Goal: Information Seeking & Learning: Check status

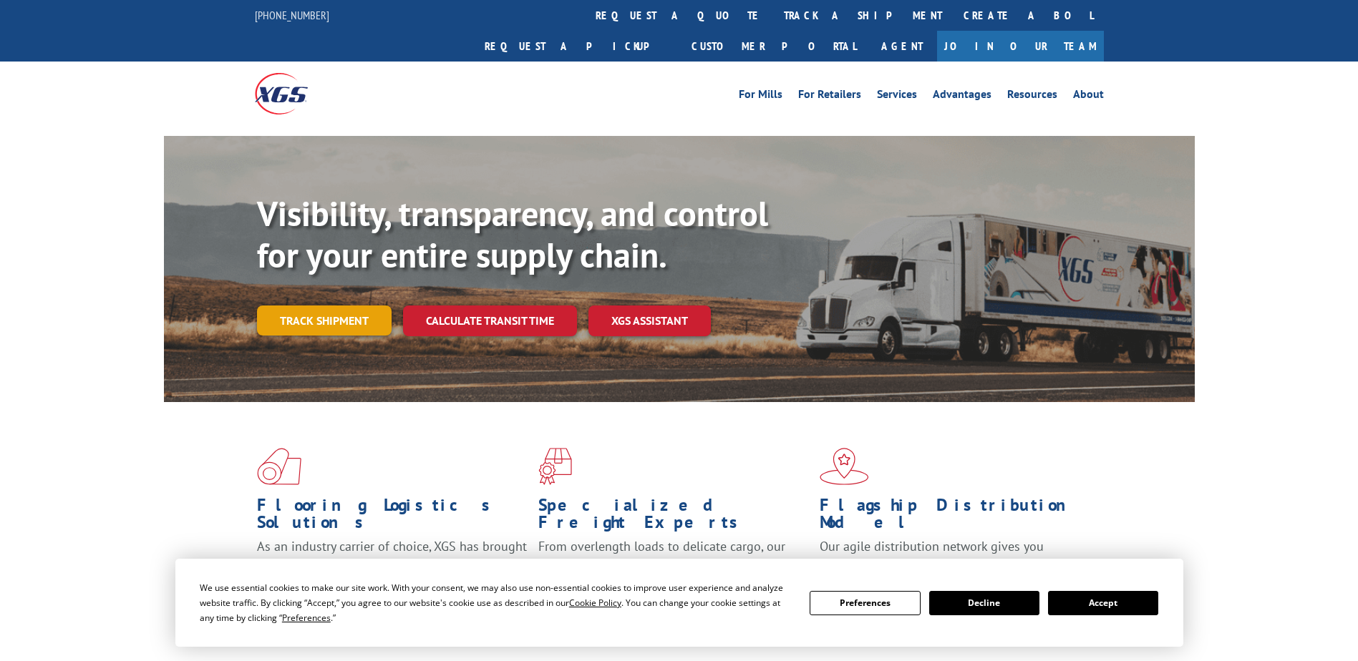
click at [370, 306] on link "Track shipment" at bounding box center [324, 321] width 135 height 30
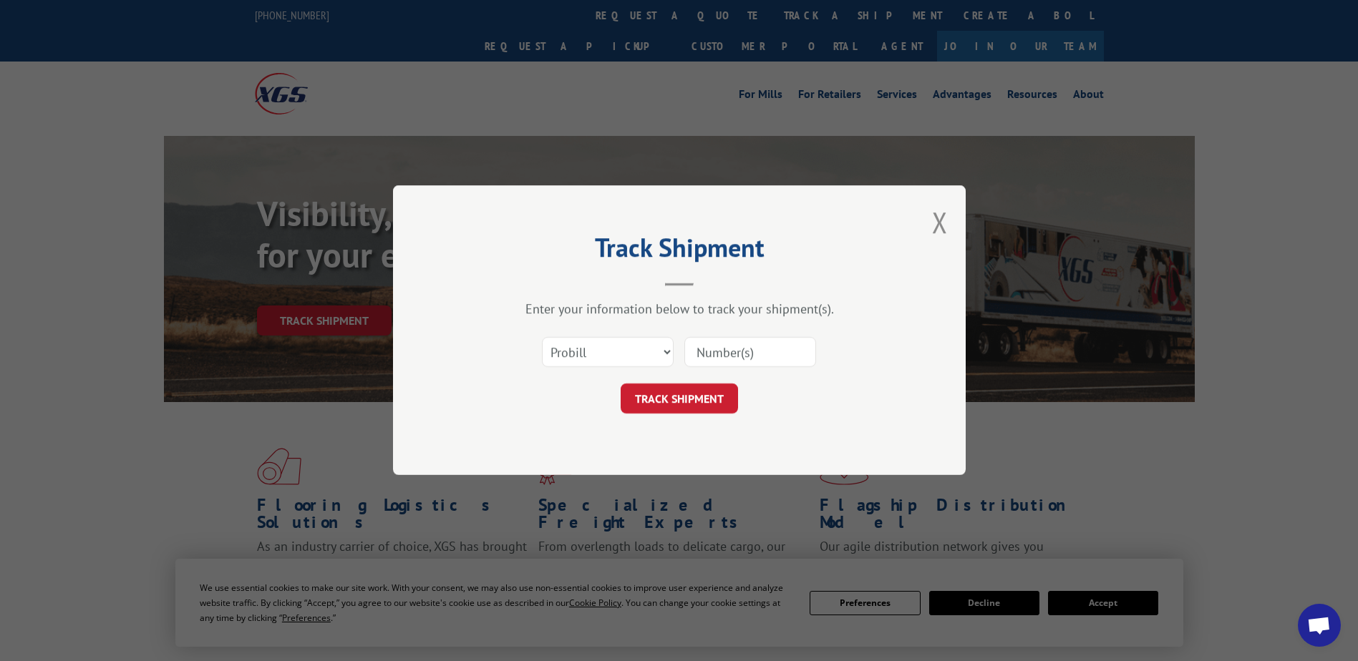
click at [731, 361] on input at bounding box center [750, 353] width 132 height 30
paste input "17521863"
type input "17521863"
click at [713, 389] on button "TRACK SHIPMENT" at bounding box center [679, 399] width 117 height 30
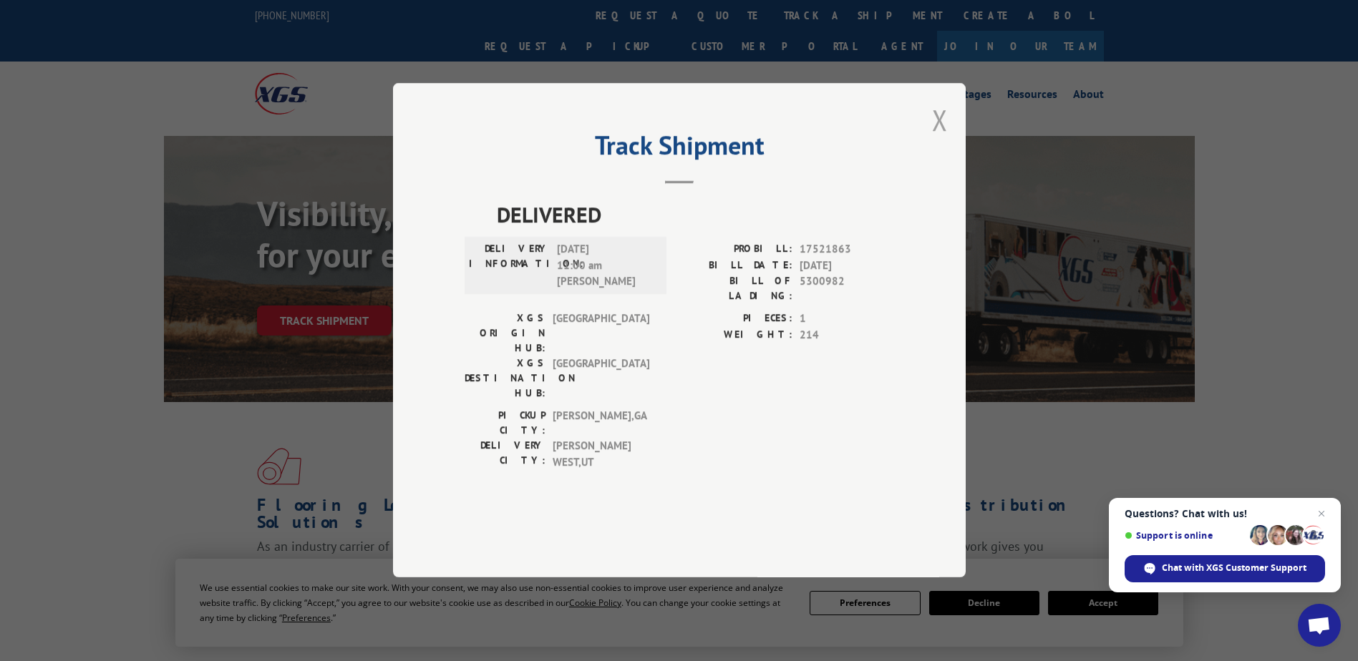
click at [945, 139] on button "Close modal" at bounding box center [940, 120] width 16 height 38
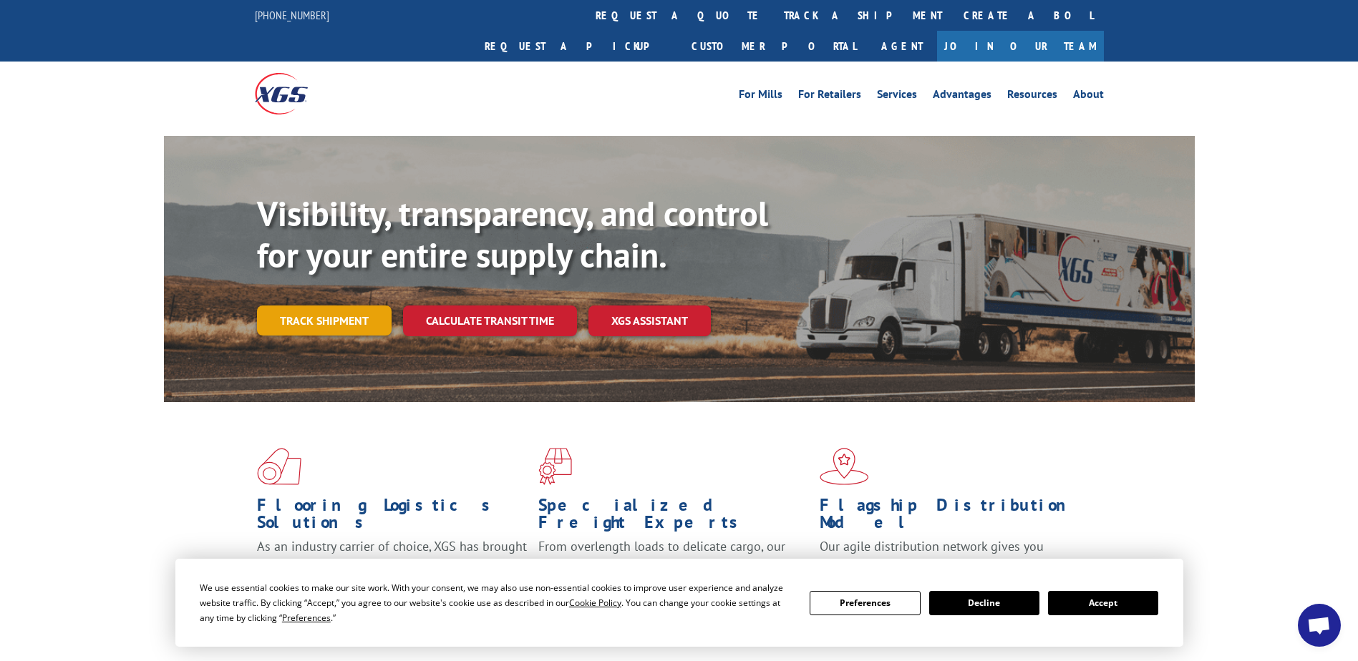
click at [314, 306] on link "Track shipment" at bounding box center [324, 321] width 135 height 30
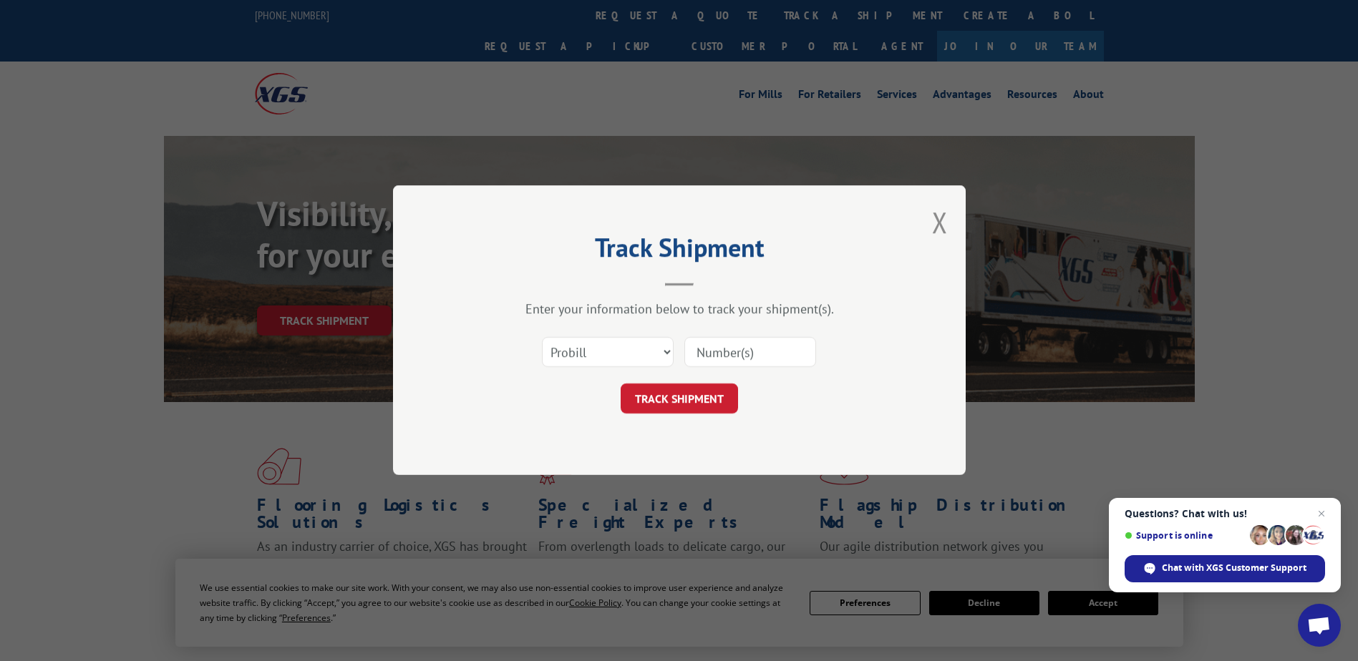
click at [721, 358] on input at bounding box center [750, 353] width 132 height 30
paste input "17521863"
type input "17521863"
click at [701, 397] on button "TRACK SHIPMENT" at bounding box center [679, 399] width 117 height 30
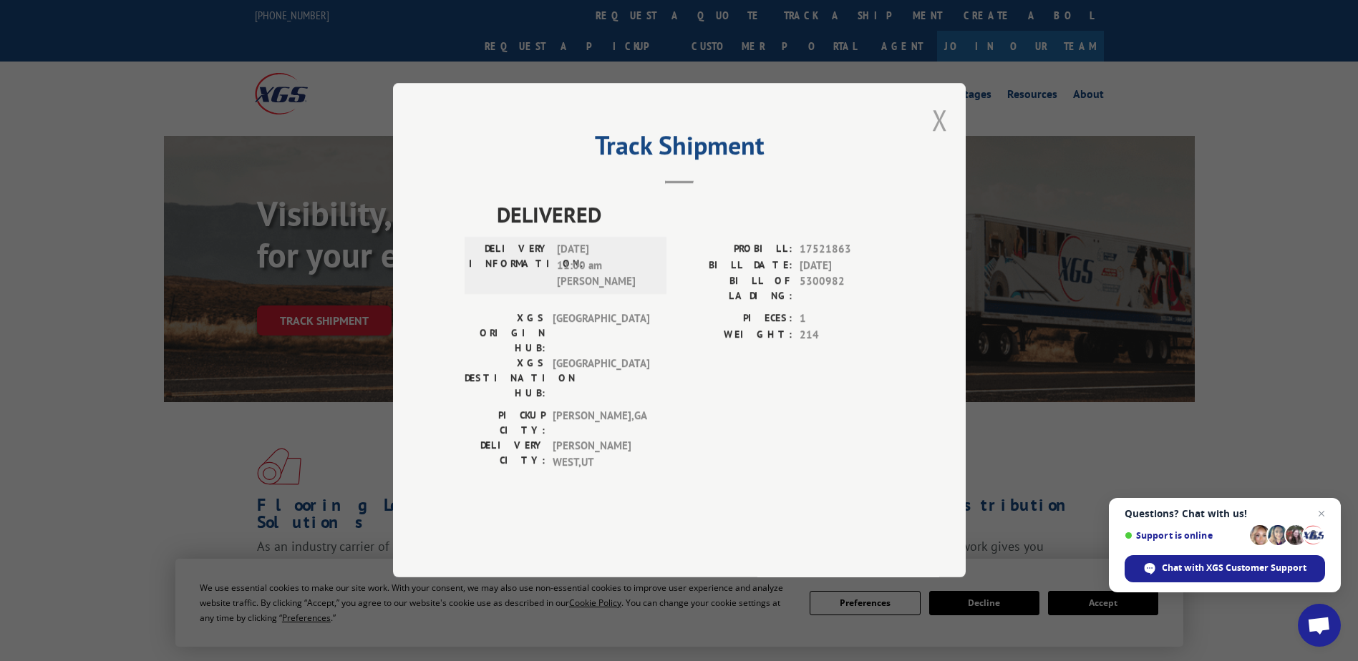
click at [940, 139] on button "Close modal" at bounding box center [940, 120] width 16 height 38
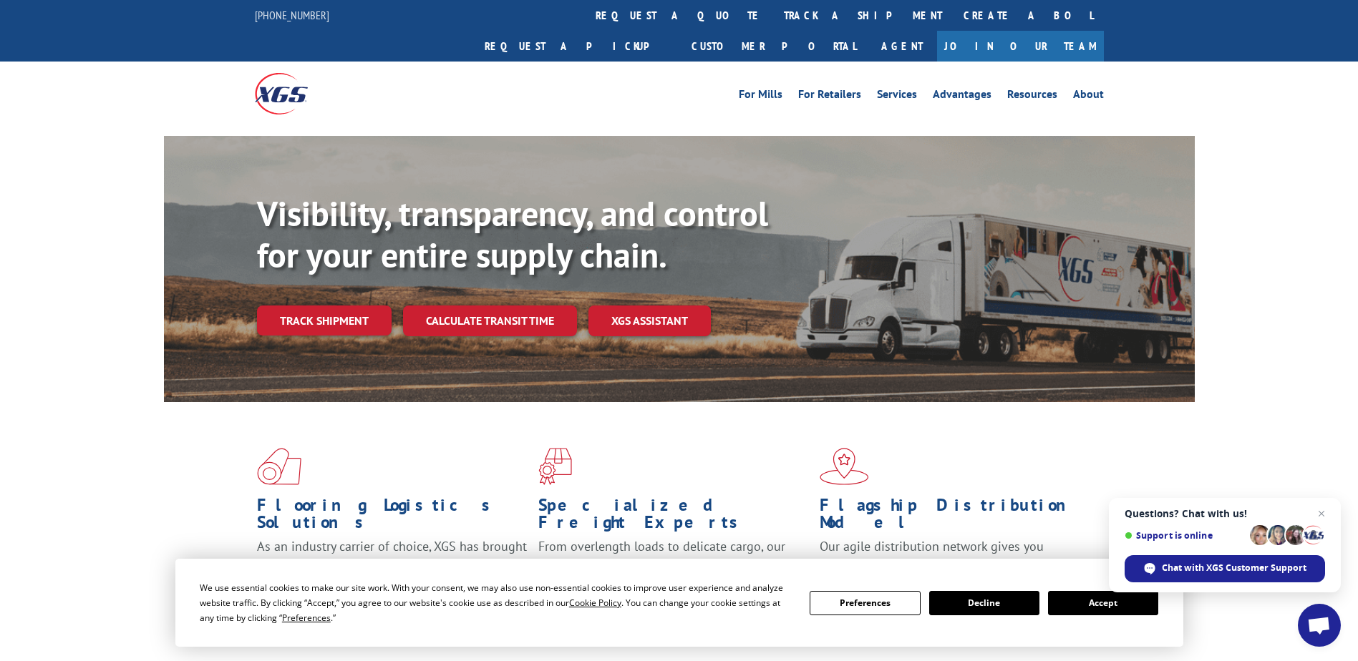
click at [933, 657] on div "Flooring Logistics Solutions As an industry carrier of choice, XGS has brought …" at bounding box center [679, 546] width 1358 height 288
